Goal: Information Seeking & Learning: Find specific fact

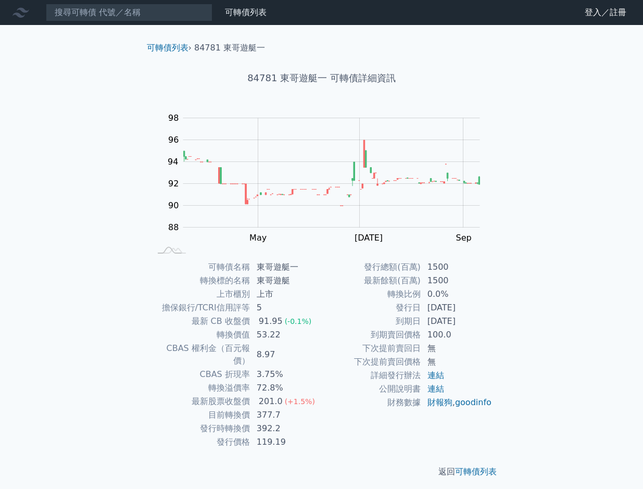
click at [195, 395] on td "最新股票收盤價" at bounding box center [200, 402] width 99 height 14
drag, startPoint x: 195, startPoint y: 393, endPoint x: 311, endPoint y: 387, distance: 116.3
click at [311, 395] on tr "最新股票收盤價 201.0 (+1.5%)" at bounding box center [236, 402] width 171 height 14
click at [204, 422] on td "發行時轉換價" at bounding box center [200, 429] width 99 height 14
drag, startPoint x: 201, startPoint y: 415, endPoint x: 314, endPoint y: 415, distance: 112.5
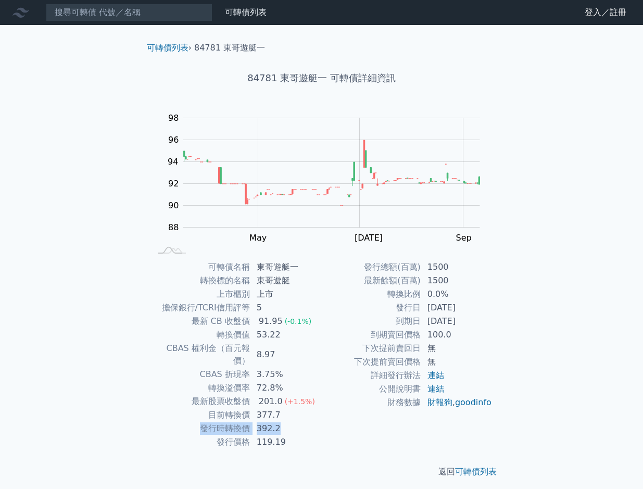
click at [314, 422] on tr "發行時轉換價 392.2" at bounding box center [236, 429] width 171 height 14
drag, startPoint x: 314, startPoint y: 415, endPoint x: 419, endPoint y: 269, distance: 179.4
click at [419, 269] on td "發行總額(百萬)" at bounding box center [371, 267] width 99 height 14
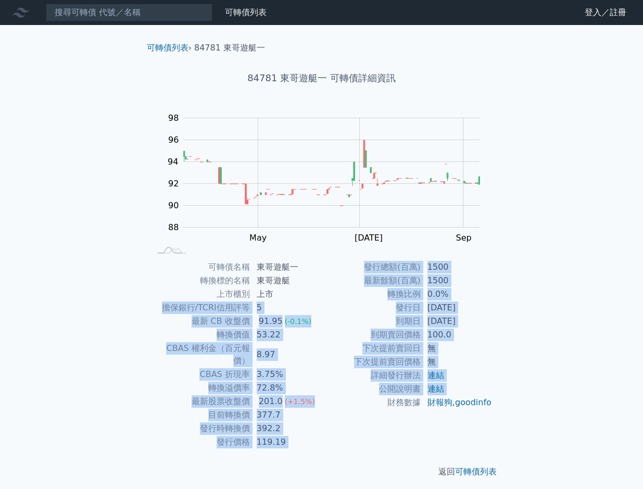
drag, startPoint x: 167, startPoint y: 307, endPoint x: 339, endPoint y: 402, distance: 196.8
click at [339, 402] on div "可轉債名稱 東哥遊艇一 轉換標的名稱 東哥遊艇 上市櫃別 上市 擔保銀行/TCRI信用評等 5 最新 CB 收盤價 91.95 (-0.1%) 轉換價值 53…" at bounding box center [322, 354] width 367 height 189
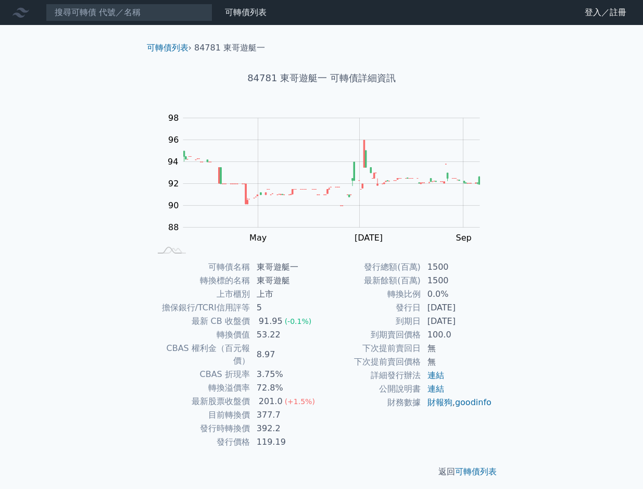
click at [212, 286] on td "轉換標的名稱" at bounding box center [200, 281] width 99 height 14
click at [222, 349] on td "CBAS 權利金（百元報價）" at bounding box center [200, 355] width 99 height 26
